Goal: Manage account settings

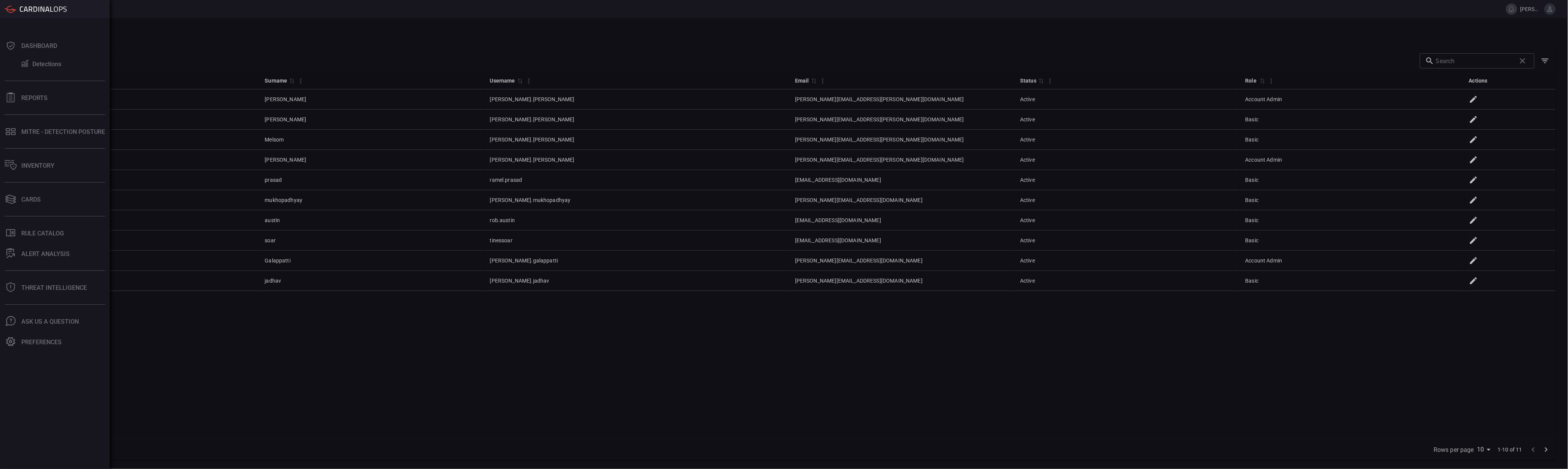
click at [39, 187] on div "Dashboard Detections Reports MITRE - Detection Posture Inventory Cards .st0_rul…" at bounding box center [55, 243] width 110 height 451
click at [37, 196] on div "Cards" at bounding box center [31, 200] width 19 height 7
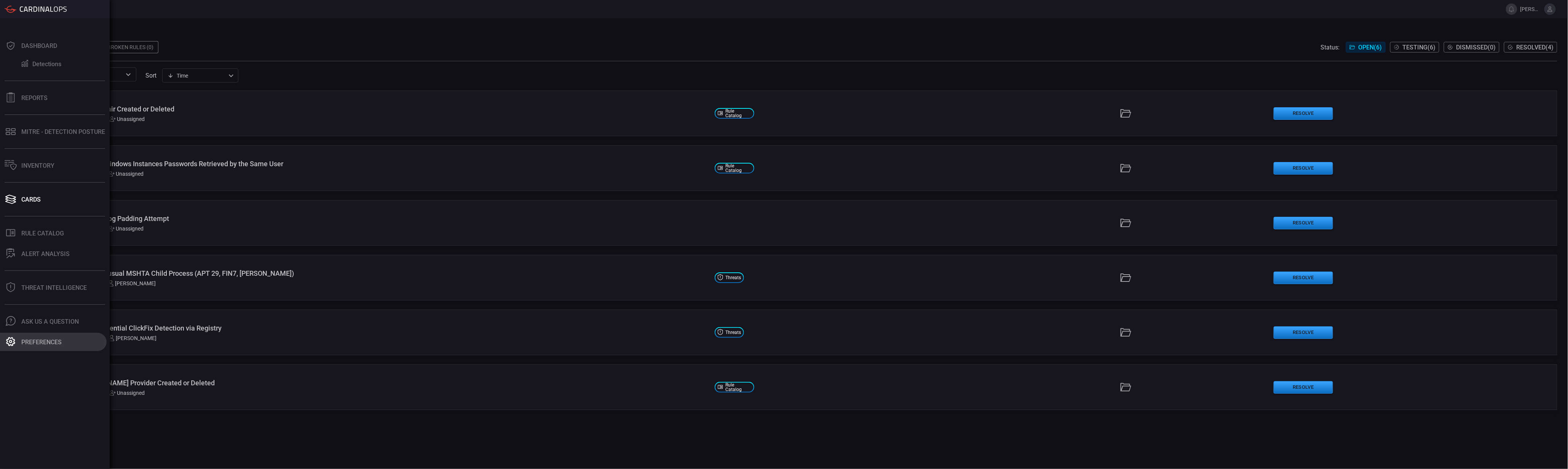
click at [41, 342] on div "Preferences" at bounding box center [41, 342] width 40 height 7
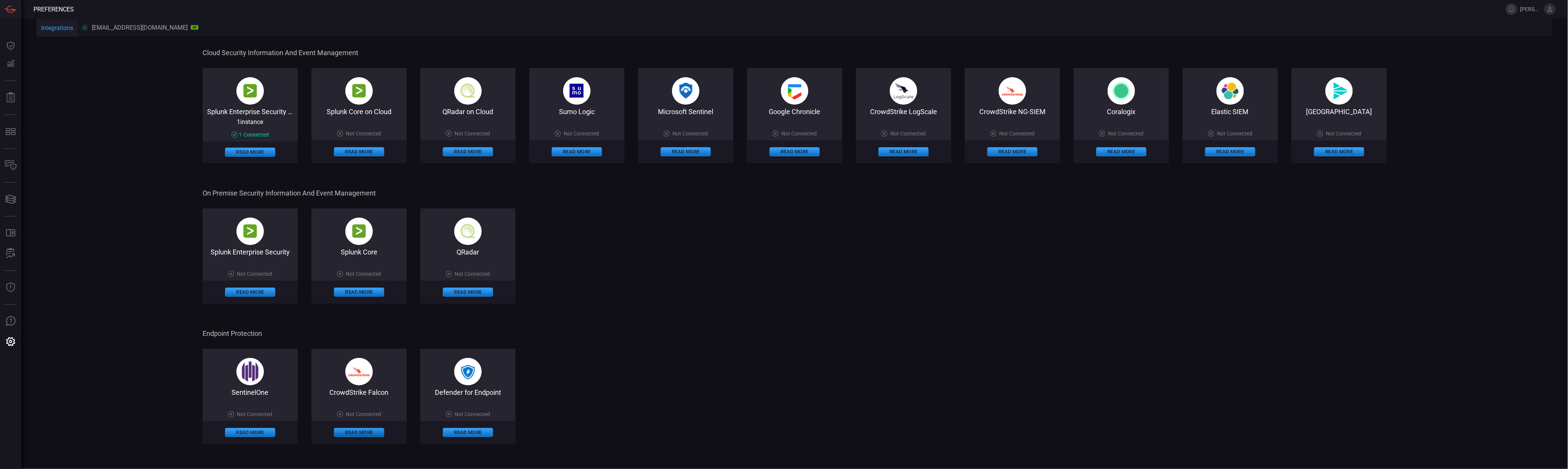
click at [369, 429] on button "Read More" at bounding box center [359, 433] width 51 height 9
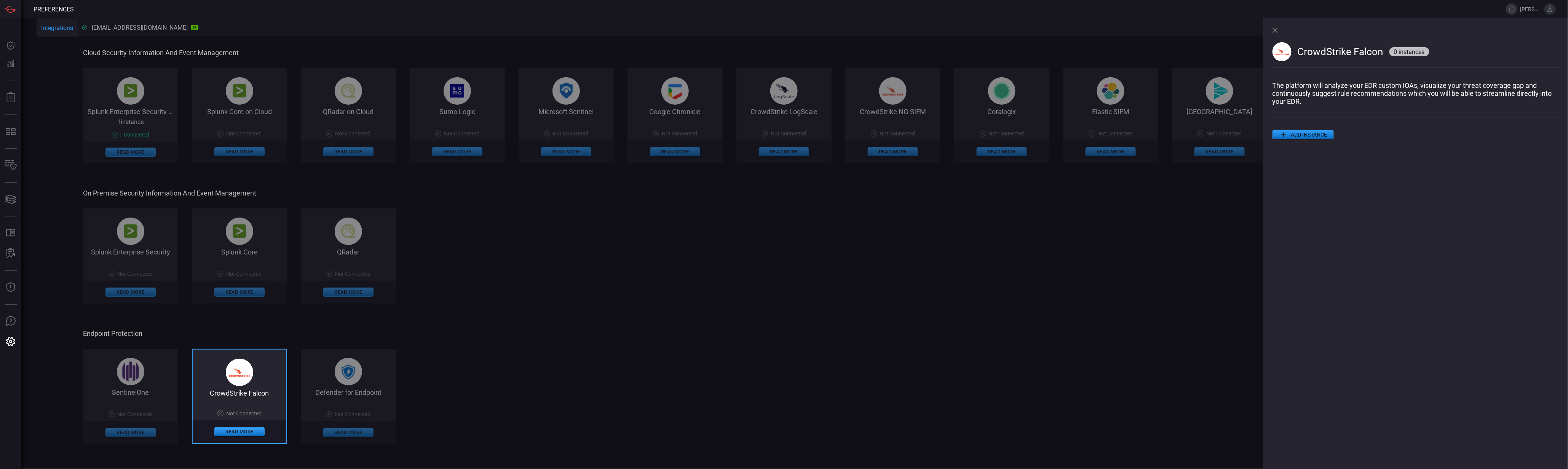
click at [1328, 137] on button "ADD INSTANCE" at bounding box center [1303, 134] width 61 height 9
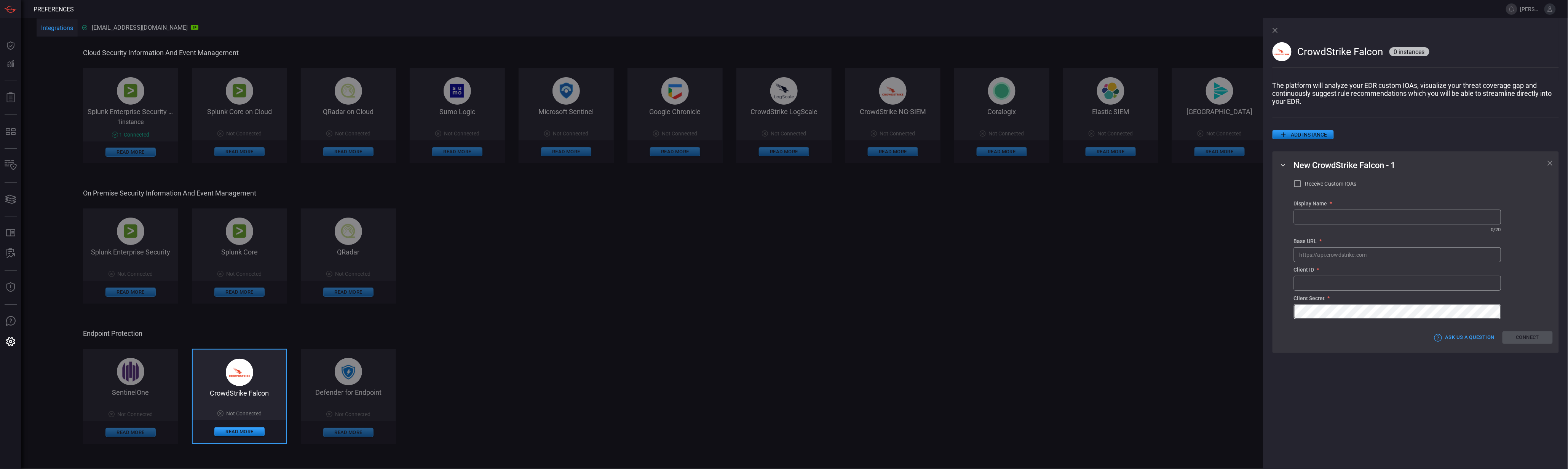
type input "[PERSON_NAME].[PERSON_NAME]"
click at [1460, 92] on p "The platform will analyze your EDR custom IOAs, visualize your threat coverage …" at bounding box center [1416, 93] width 286 height 24
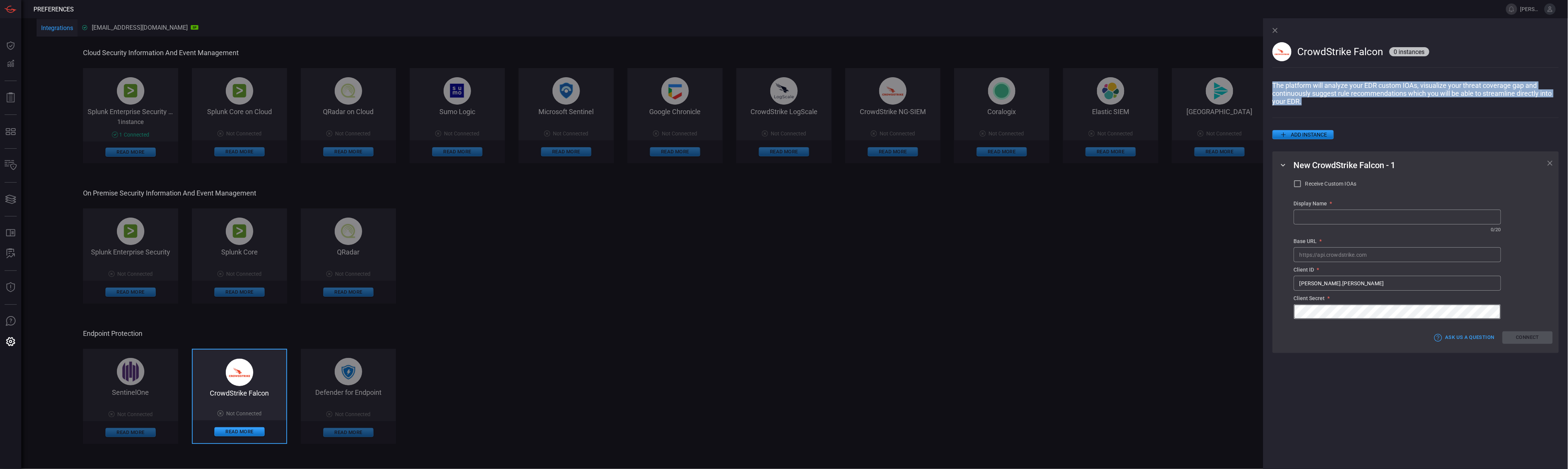
click at [1460, 92] on p "The platform will analyze your EDR custom IOAs, visualize your threat coverage …" at bounding box center [1416, 93] width 286 height 24
click at [1351, 108] on span at bounding box center [1416, 111] width 286 height 12
drag, startPoint x: 1340, startPoint y: 107, endPoint x: 1281, endPoint y: 87, distance: 62.3
click at [1281, 87] on div "CrowdStrike Falcon 0 instances The platform will analyze your EDR custom IOAs, …" at bounding box center [1416, 243] width 304 height 451
click at [1330, 134] on button "ADD INSTANCE" at bounding box center [1303, 134] width 61 height 9
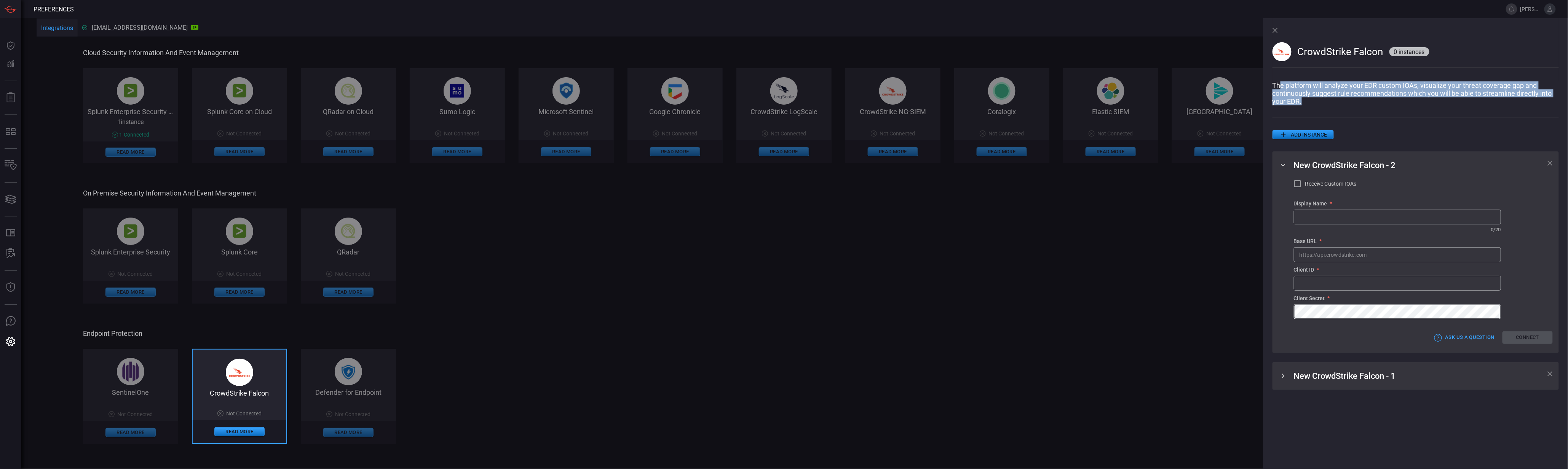
type input "[PERSON_NAME].[PERSON_NAME]"
click at [1552, 377] on icon at bounding box center [1550, 374] width 5 height 5
click at [1454, 83] on p "The platform will analyze your EDR custom IOAs, visualize your threat coverage …" at bounding box center [1416, 93] width 286 height 24
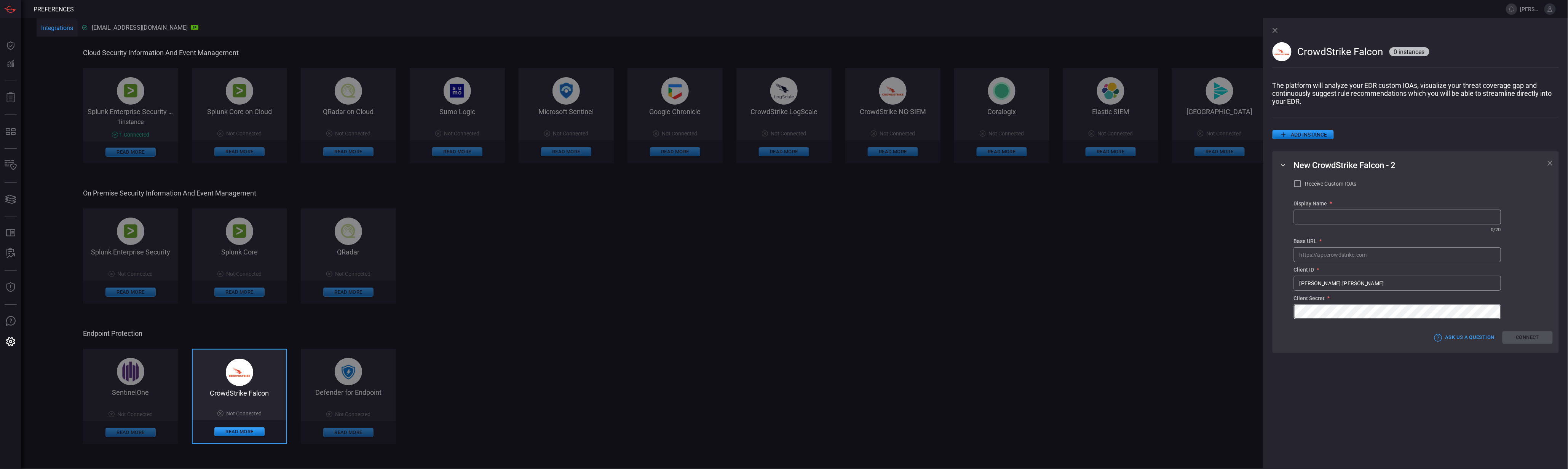
click at [632, 389] on div "SentinelOne Not Connected Read More CrowdStrike Falcon Not Connected Read More …" at bounding box center [674, 397] width 1184 height 95
click at [637, 357] on div "SentinelOne Not Connected Read More CrowdStrike Falcon Not Connected Read More …" at bounding box center [674, 397] width 1184 height 95
click at [1275, 31] on icon at bounding box center [1275, 30] width 5 height 5
